Goal: Find specific page/section: Find specific page/section

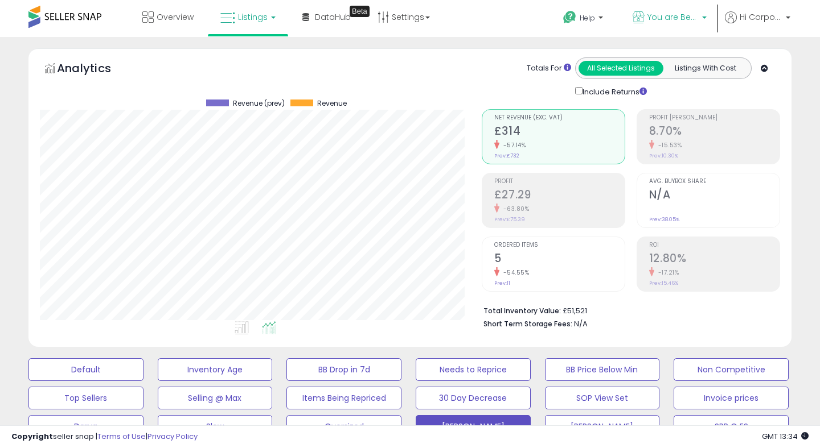
click at [665, 18] on span "You are Beautiful ([GEOGRAPHIC_DATA])" at bounding box center [672, 16] width 51 height 11
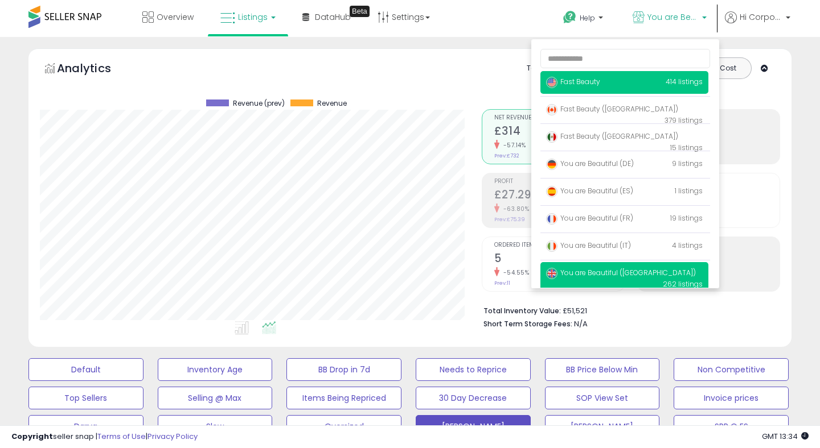
click at [554, 87] on img at bounding box center [551, 82] width 11 height 11
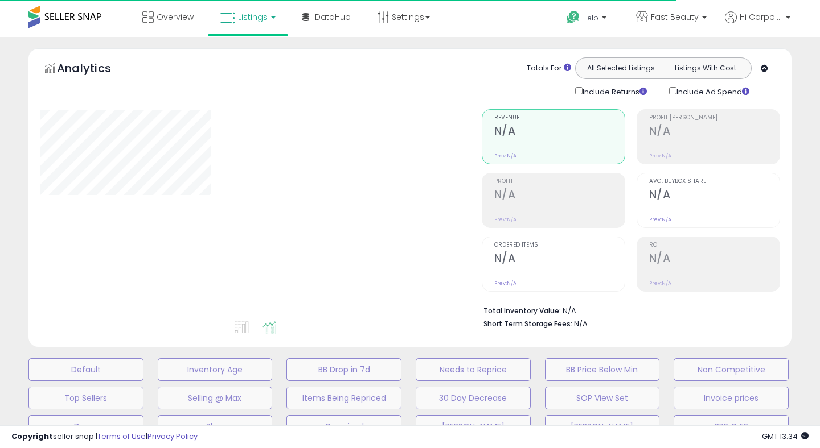
type input "**********"
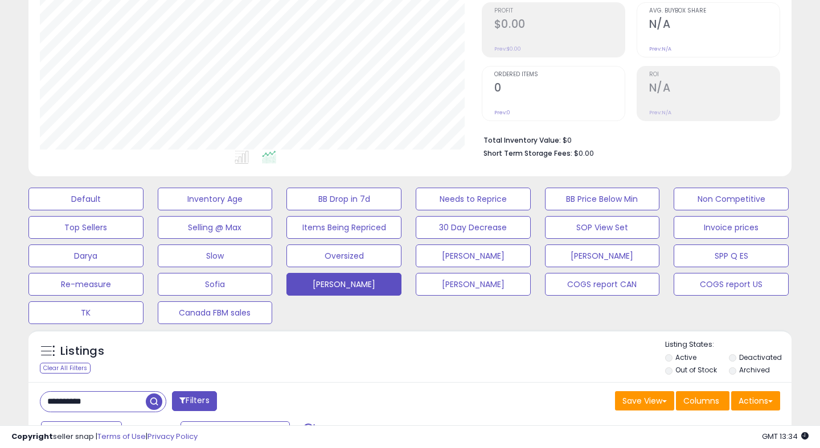
scroll to position [195, 0]
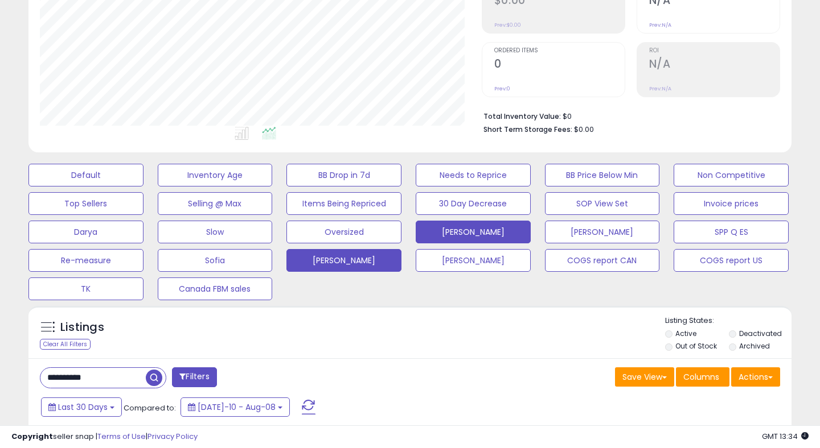
click at [471, 229] on button "[PERSON_NAME]" at bounding box center [472, 232] width 115 height 23
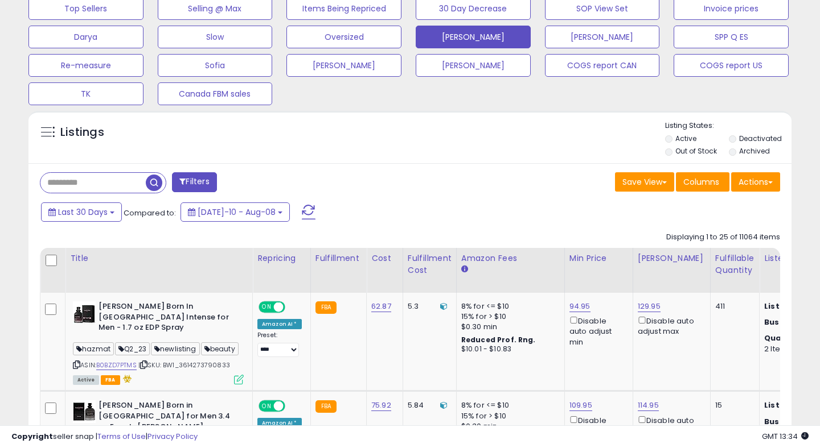
scroll to position [499, 0]
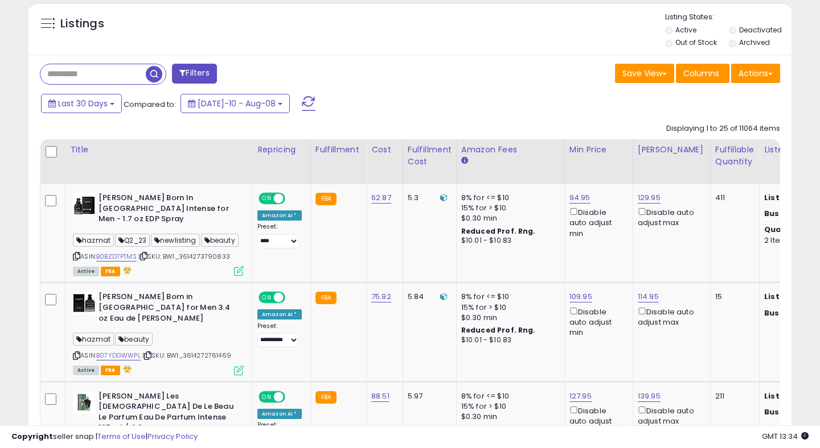
click at [126, 70] on input "text" at bounding box center [92, 74] width 105 height 20
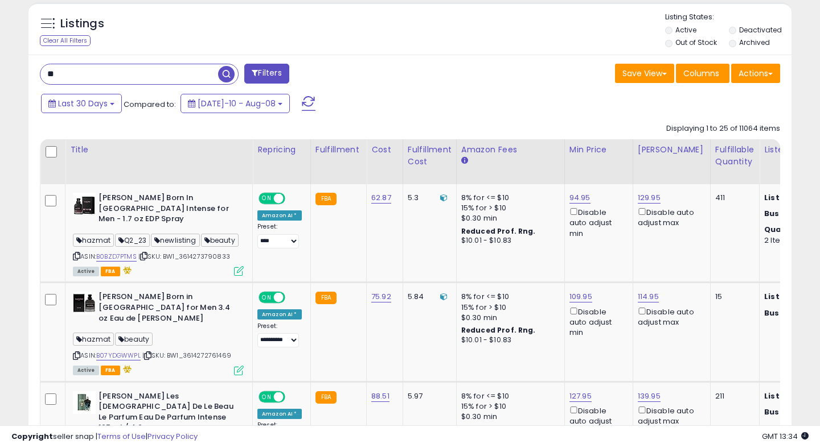
type input "******"
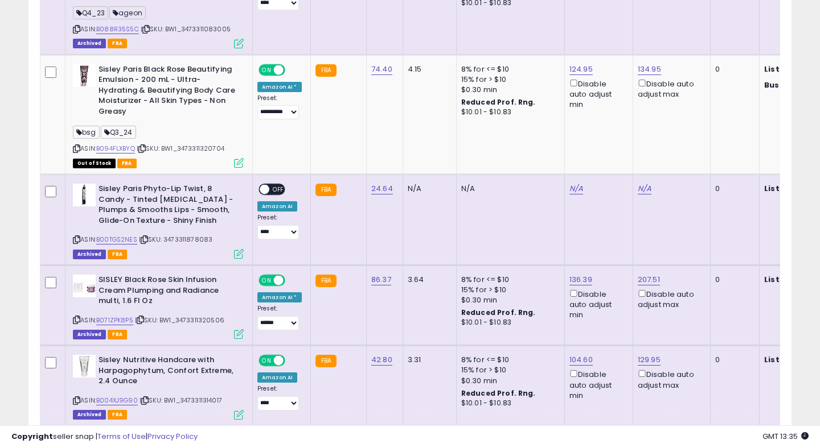
scroll to position [2784, 0]
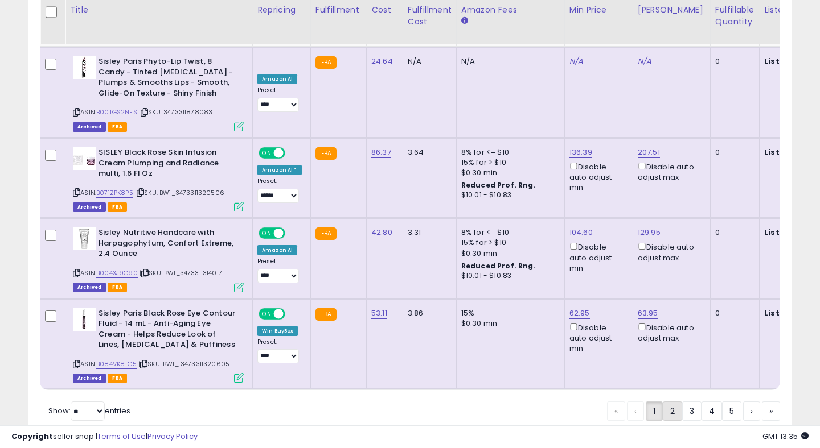
click at [670, 402] on link "2" at bounding box center [671, 411] width 19 height 19
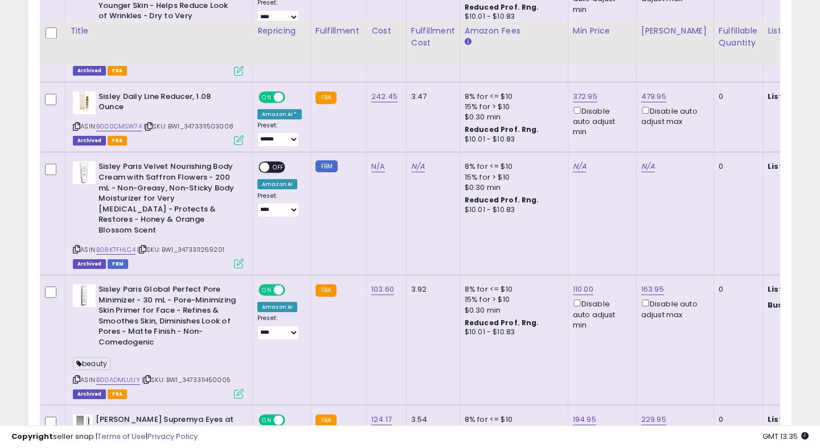
scroll to position [2748, 0]
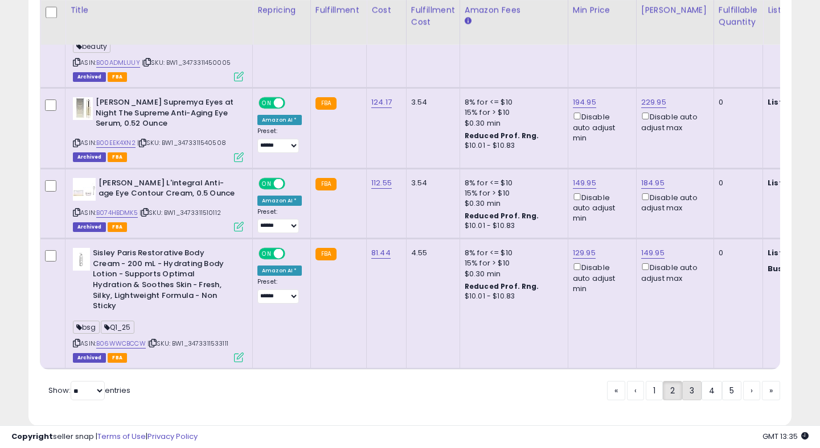
click at [691, 381] on link "3" at bounding box center [691, 390] width 19 height 19
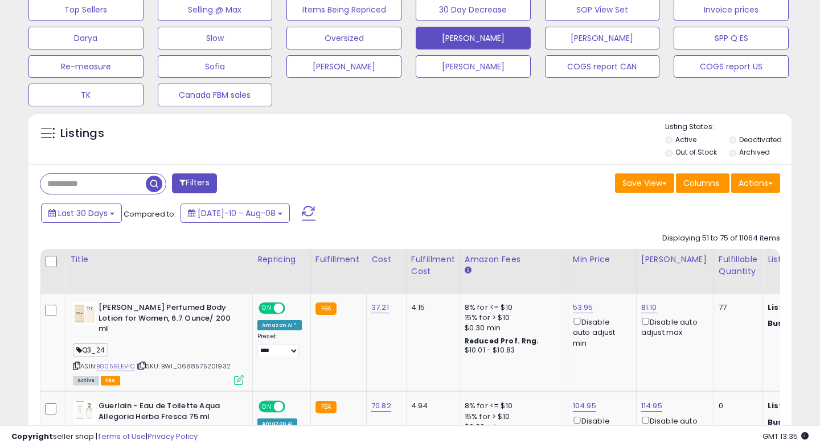
scroll to position [390, 0]
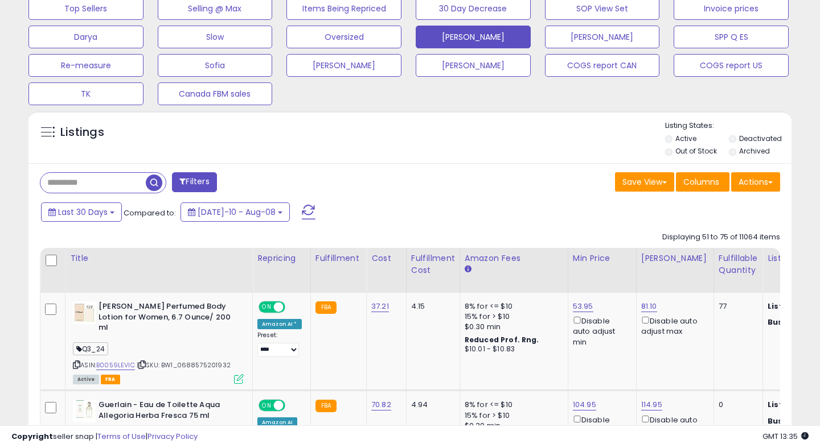
click at [99, 175] on input "text" at bounding box center [92, 183] width 105 height 20
type input "******"
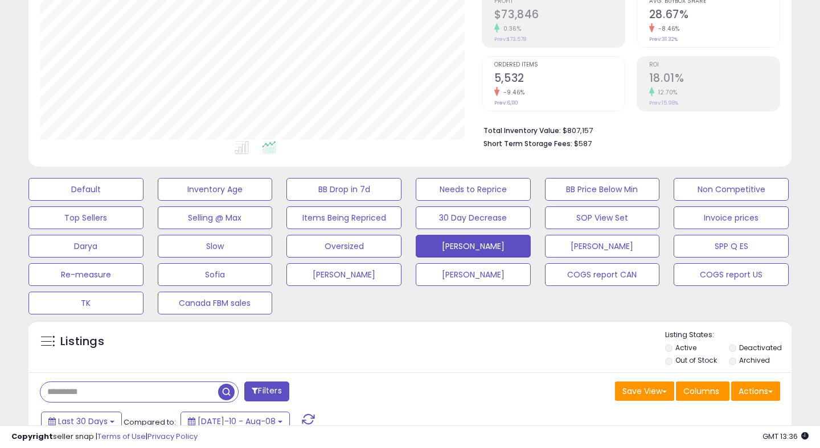
scroll to position [0, 0]
